Goal: Task Accomplishment & Management: Manage account settings

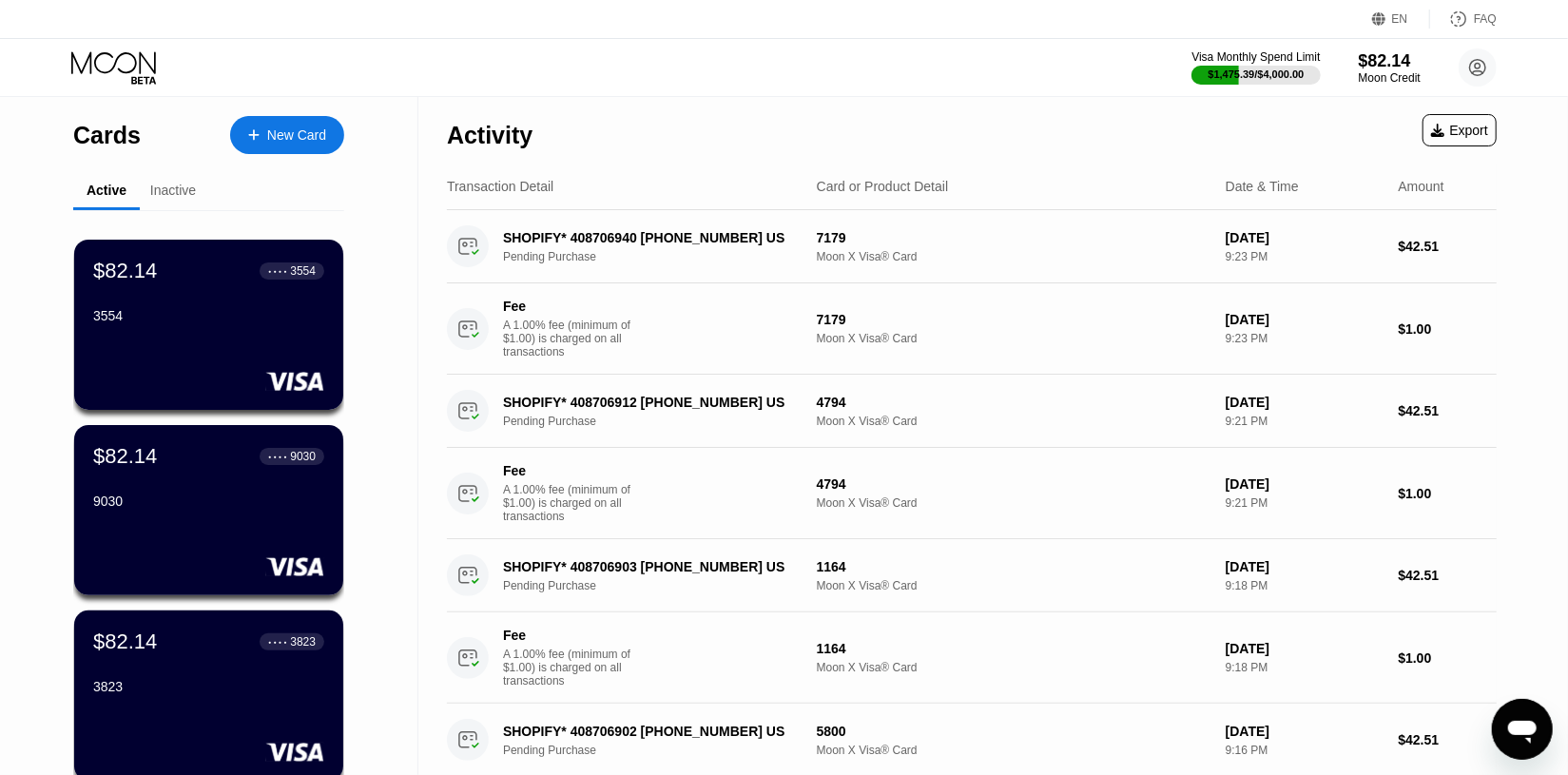
click at [93, 27] on div "EN Language Select an item Save FAQ" at bounding box center [784, 19] width 1568 height 39
click at [107, 40] on div "Visa Monthly Spend Limit $1,475.39 / $4,000.00 $82.14 Moon Credit [EMAIL_ADDRES…" at bounding box center [784, 68] width 1568 height 57
click at [109, 47] on div "Visa Monthly Spend Limit $1,475.39 / $4,000.00 $82.14 Moon Credit [EMAIL_ADDRES…" at bounding box center [784, 68] width 1568 height 57
click at [99, 55] on icon at bounding box center [116, 68] width 88 height 33
